Goal: Feedback & Contribution: Submit feedback/report problem

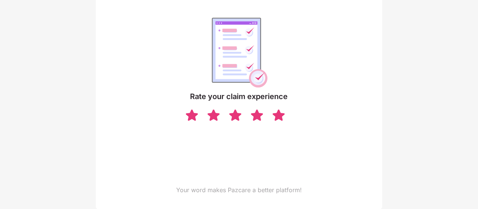
click at [277, 115] on img at bounding box center [278, 114] width 14 height 13
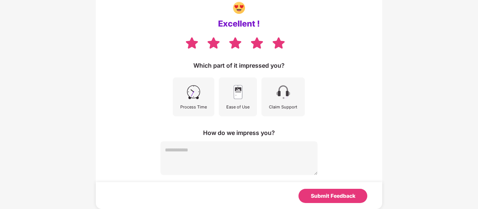
scroll to position [71, 0]
click at [268, 147] on textarea at bounding box center [238, 159] width 157 height 34
click at [194, 92] on img at bounding box center [193, 92] width 17 height 17
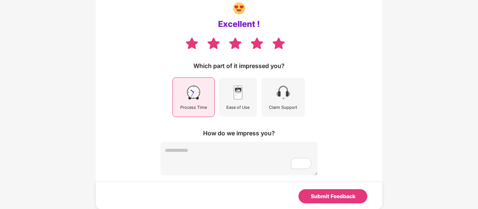
click at [240, 96] on img at bounding box center [238, 92] width 17 height 17
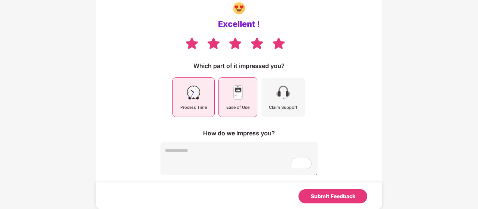
click at [290, 91] on img at bounding box center [283, 92] width 17 height 17
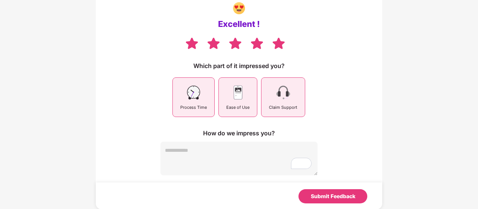
click at [283, 99] on img at bounding box center [283, 92] width 17 height 17
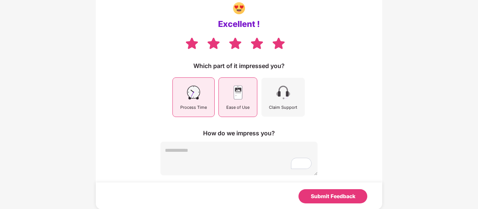
click at [185, 150] on textarea "To enrich screen reader interactions, please activate Accessibility in Grammarl…" at bounding box center [238, 159] width 157 height 34
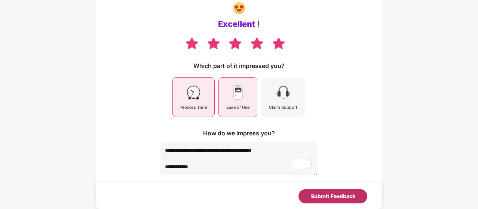
type textarea "**********"
click at [337, 193] on div "Submit Feedback" at bounding box center [333, 196] width 44 height 8
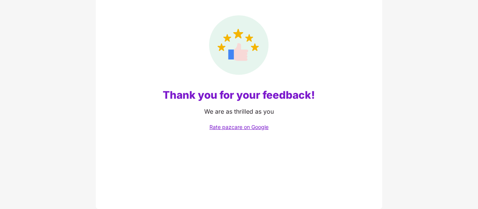
scroll to position [68, 0]
